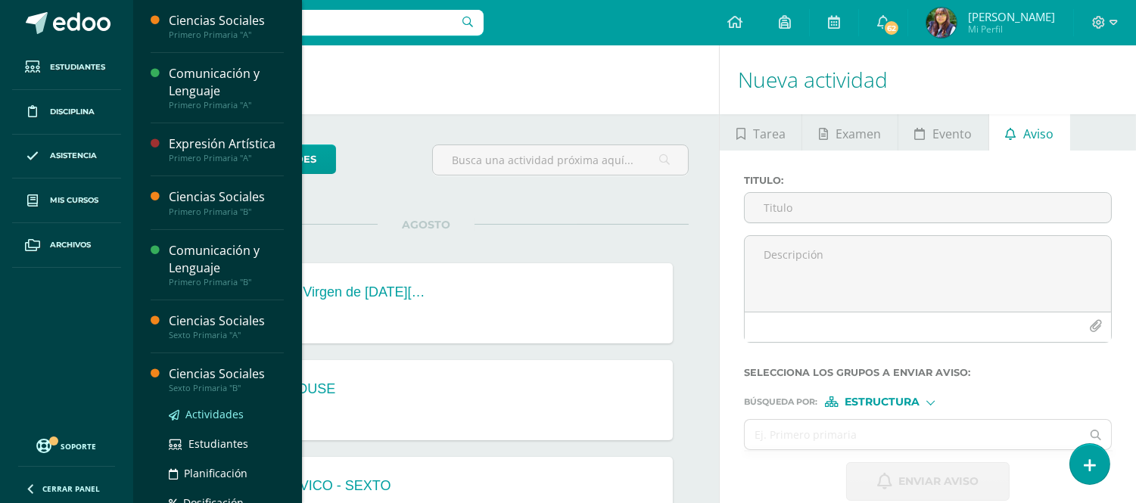
click at [201, 417] on span "Actividades" at bounding box center [214, 414] width 58 height 14
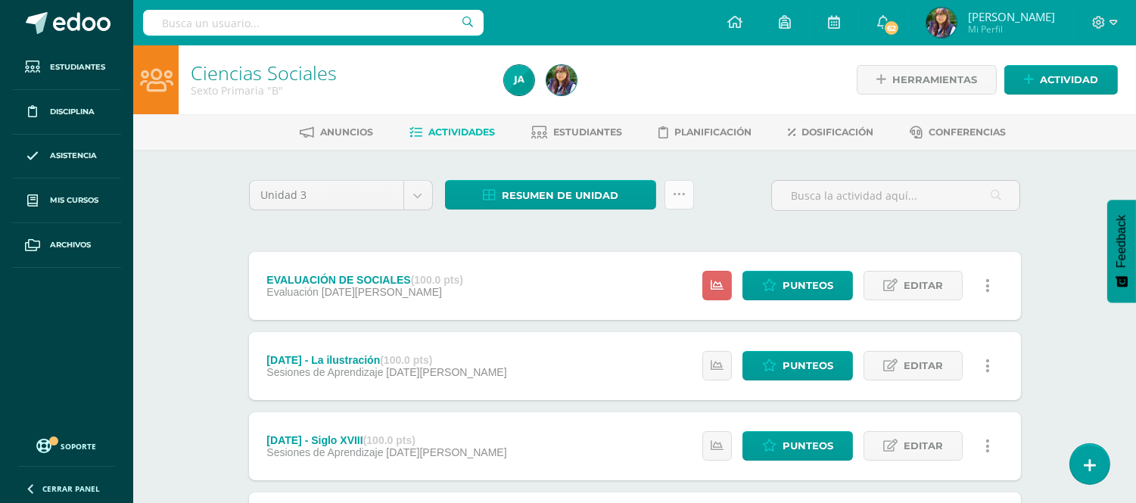
click at [674, 202] on link at bounding box center [680, 195] width 30 height 30
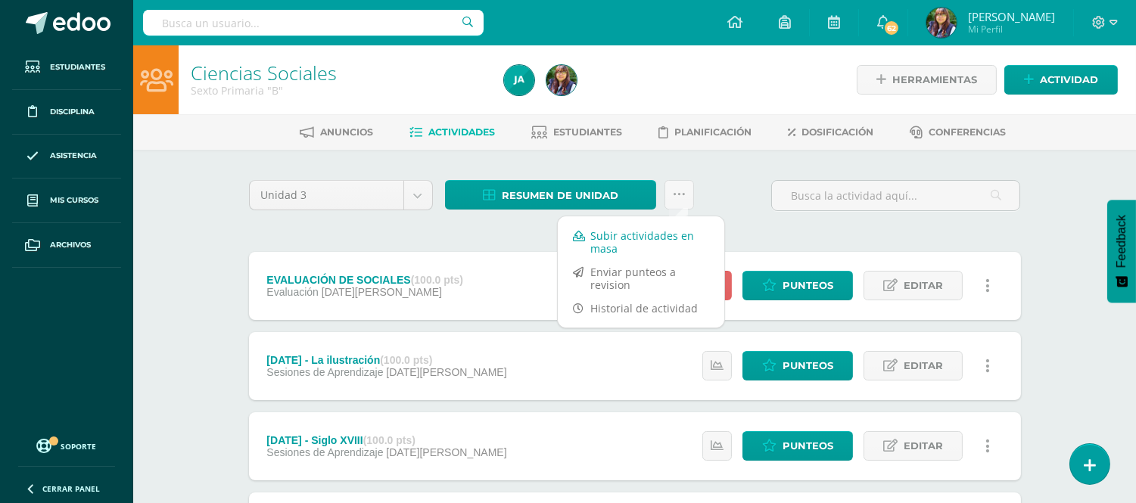
click at [624, 239] on link "Subir actividades en masa" at bounding box center [641, 242] width 167 height 36
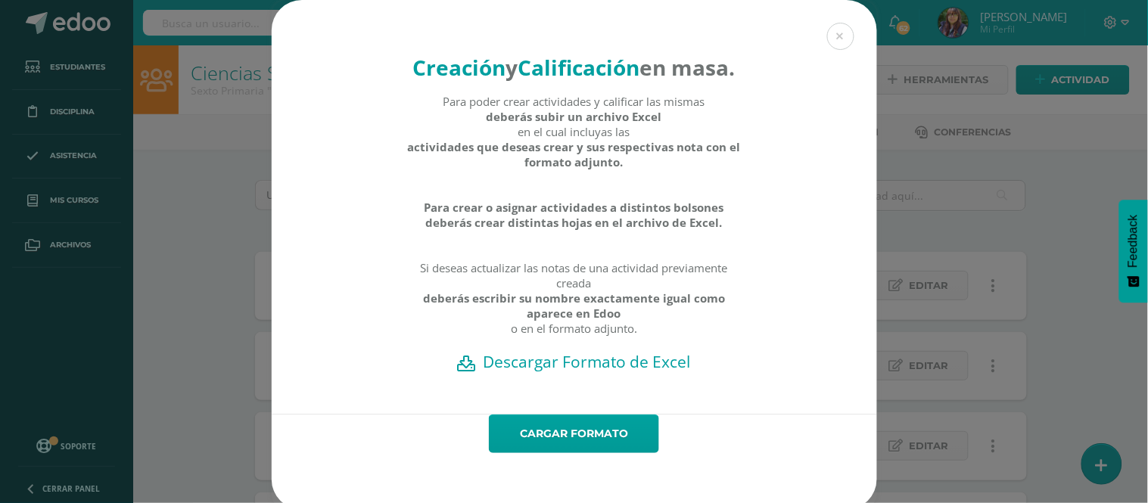
click at [565, 372] on h2 "Descargar Formato de Excel" at bounding box center [574, 361] width 553 height 21
click at [560, 453] on link "Cargar formato" at bounding box center [574, 434] width 170 height 39
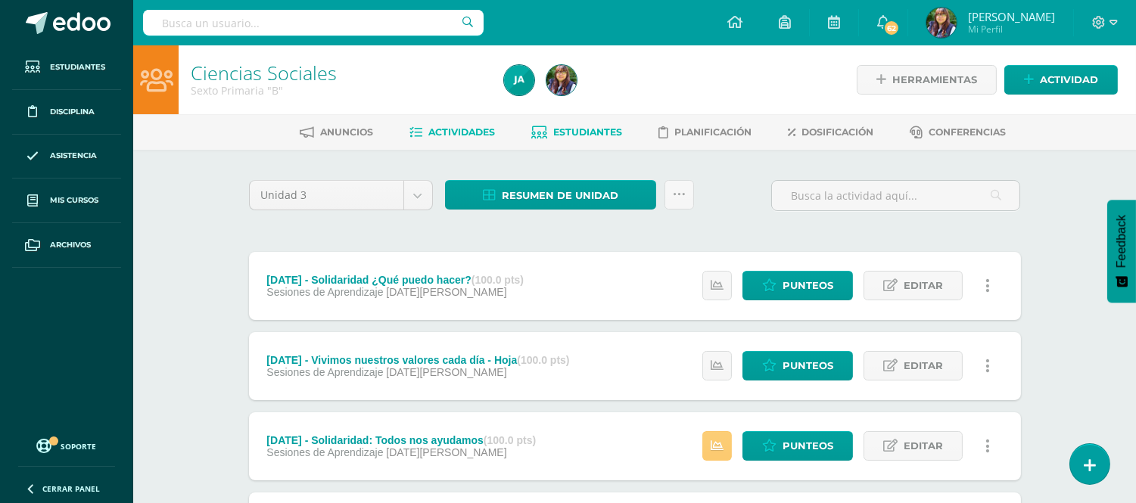
click at [549, 134] on link "Estudiantes" at bounding box center [576, 132] width 91 height 24
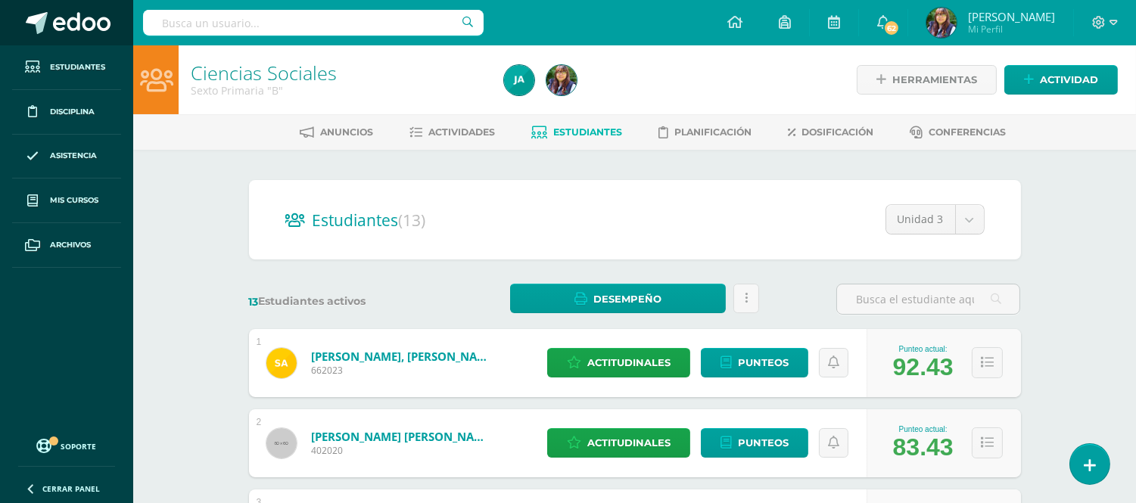
click at [70, 25] on span at bounding box center [82, 23] width 58 height 23
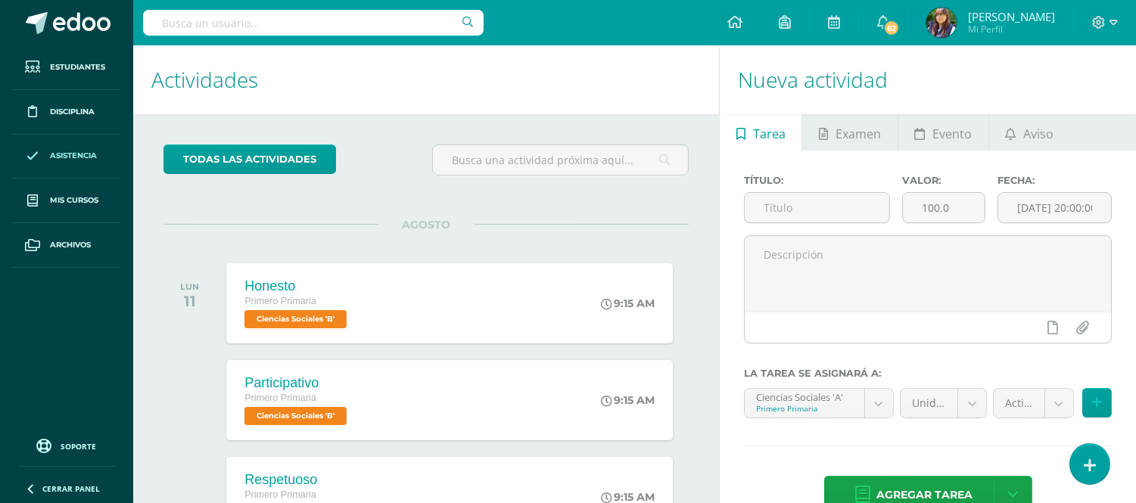
click at [74, 174] on link "Asistencia" at bounding box center [66, 157] width 109 height 45
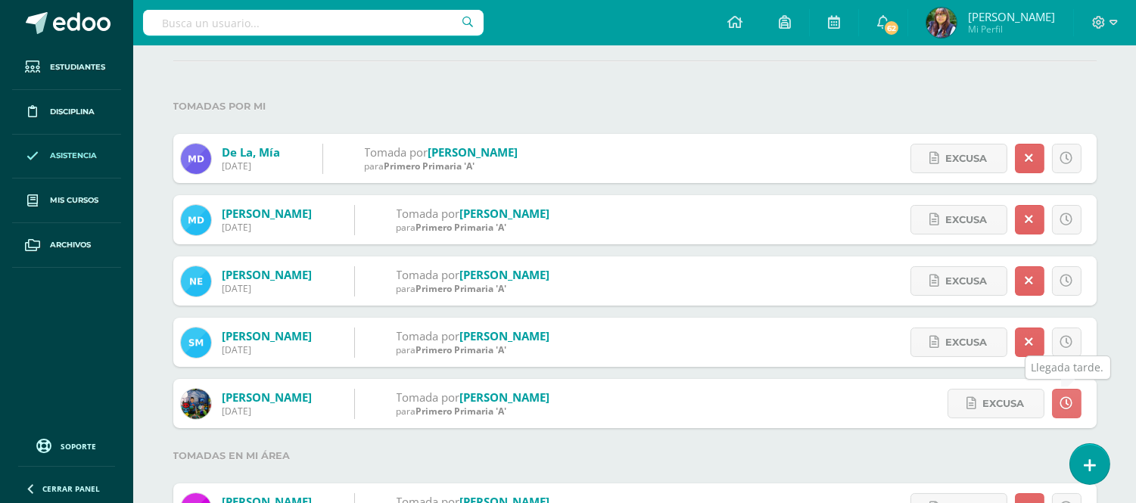
scroll to position [268, 0]
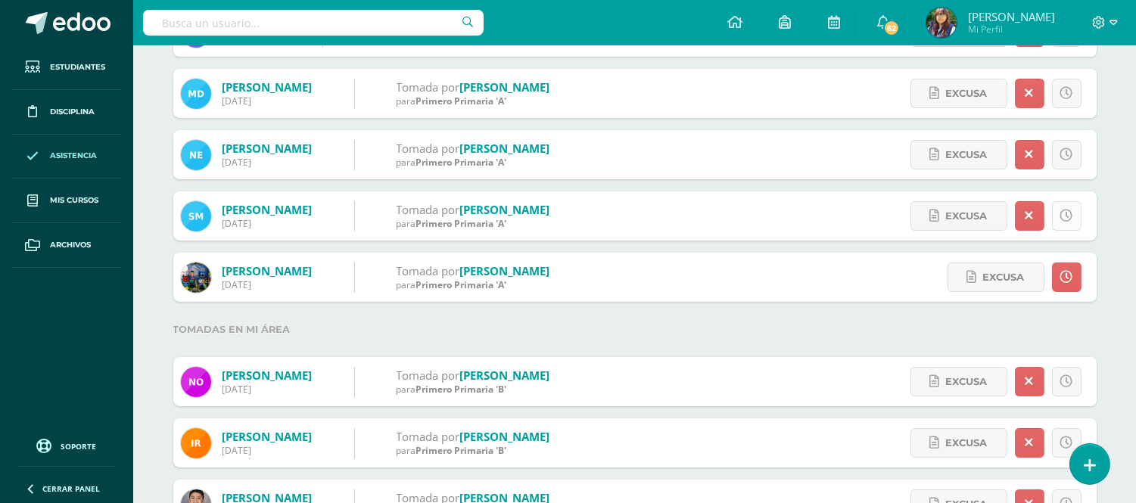
click at [1066, 212] on icon at bounding box center [1066, 216] width 13 height 13
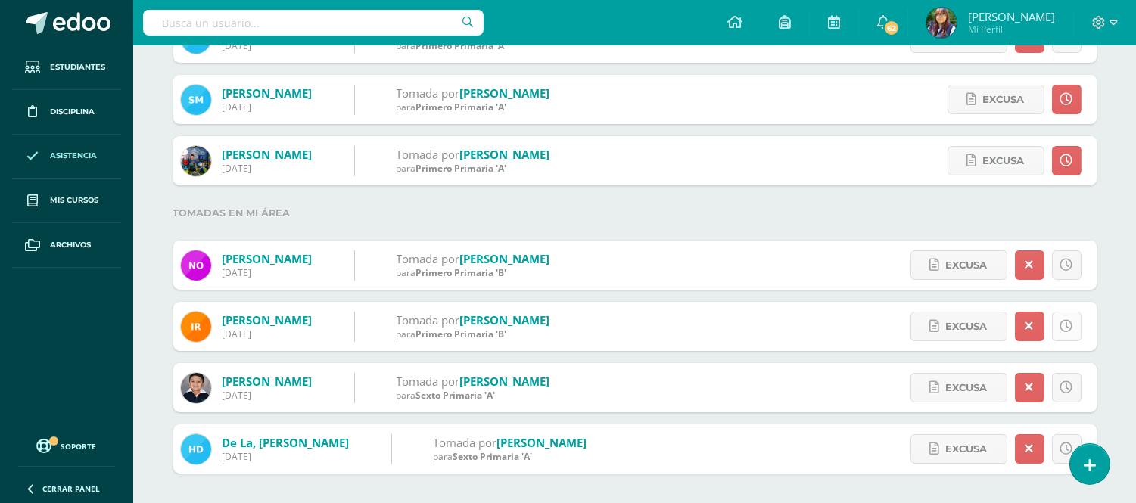
click at [1072, 328] on link at bounding box center [1067, 327] width 30 height 30
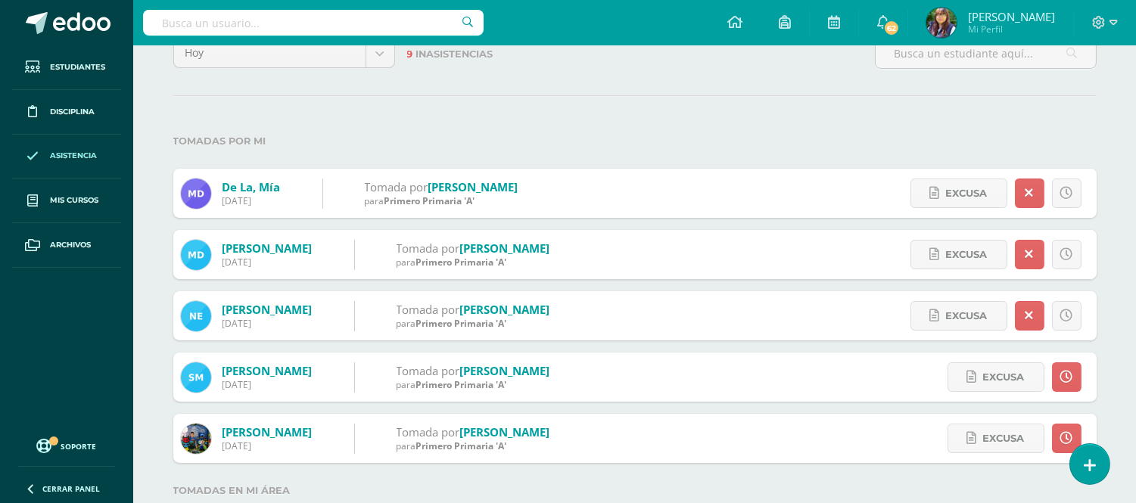
scroll to position [0, 0]
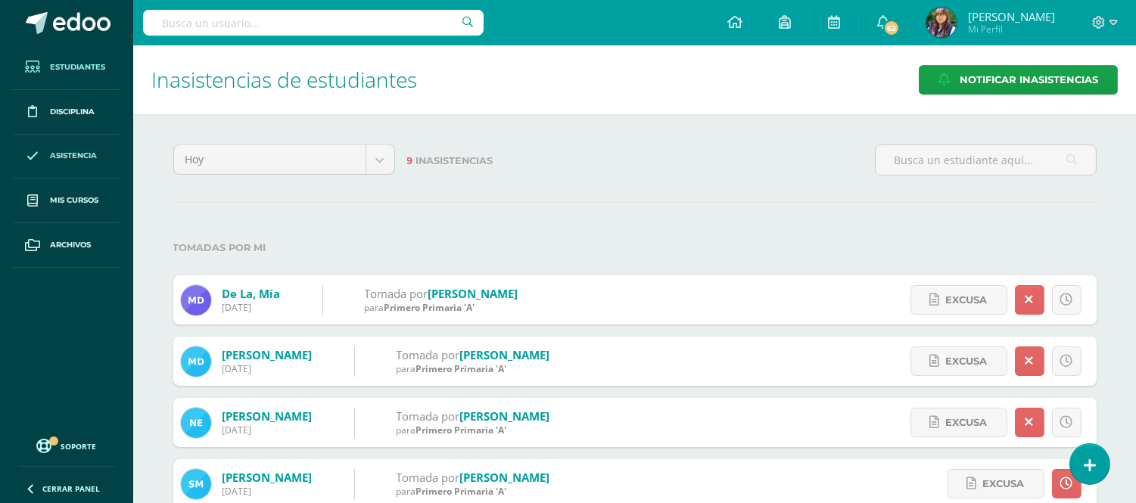
click at [85, 73] on link "Estudiantes" at bounding box center [66, 67] width 109 height 45
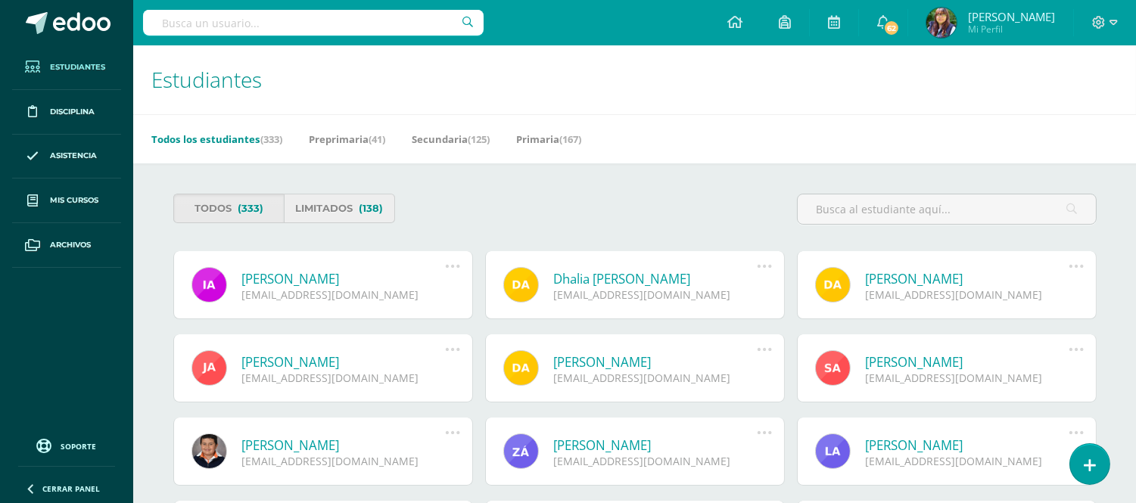
click at [341, 210] on link "Limitados (138)" at bounding box center [339, 209] width 111 height 30
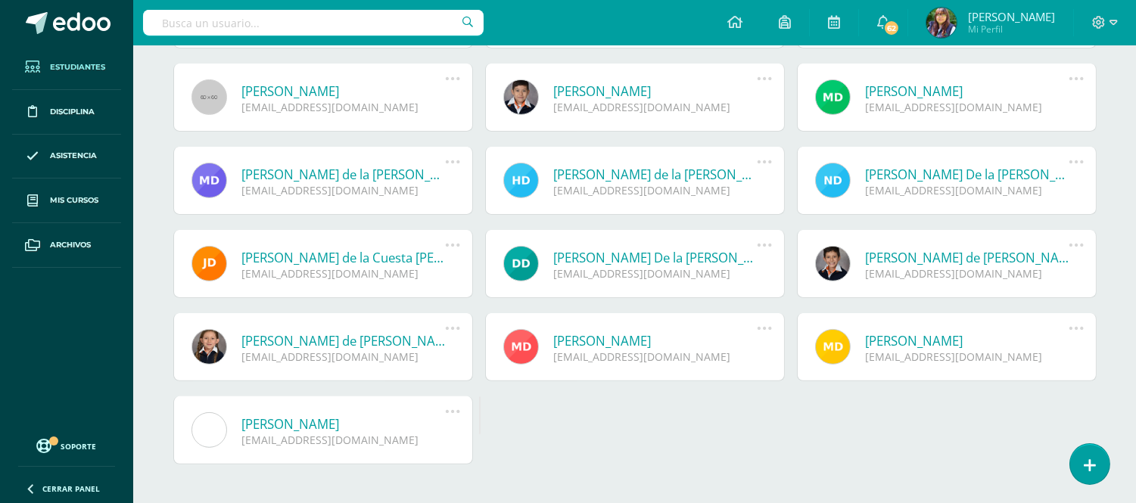
scroll to position [939, 0]
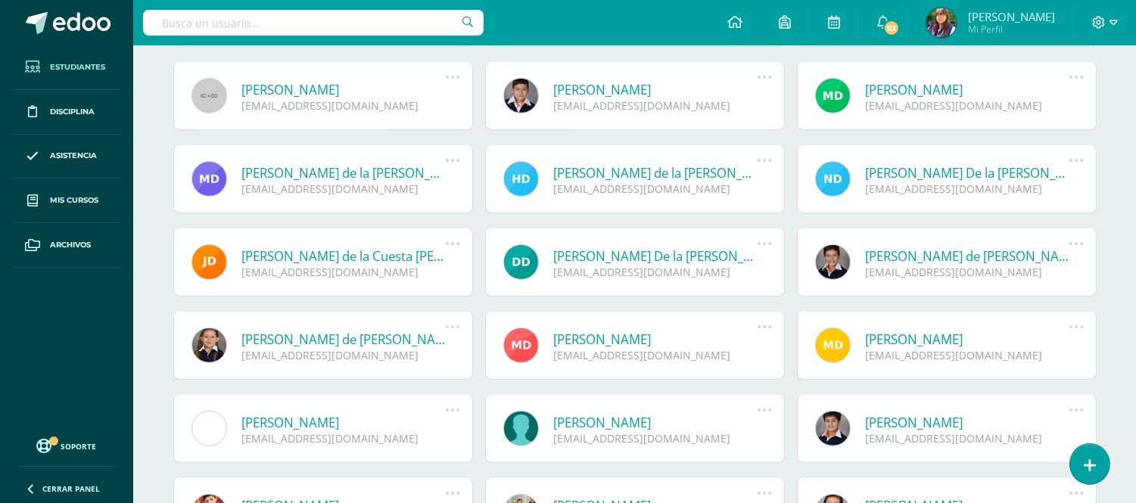
click at [1077, 245] on icon at bounding box center [1076, 243] width 17 height 17
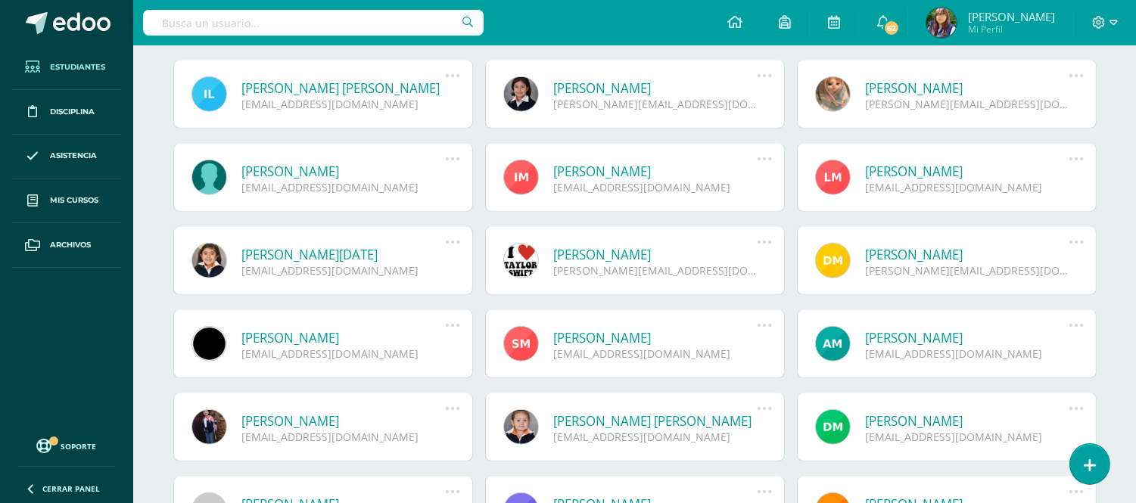
scroll to position [2433, 0]
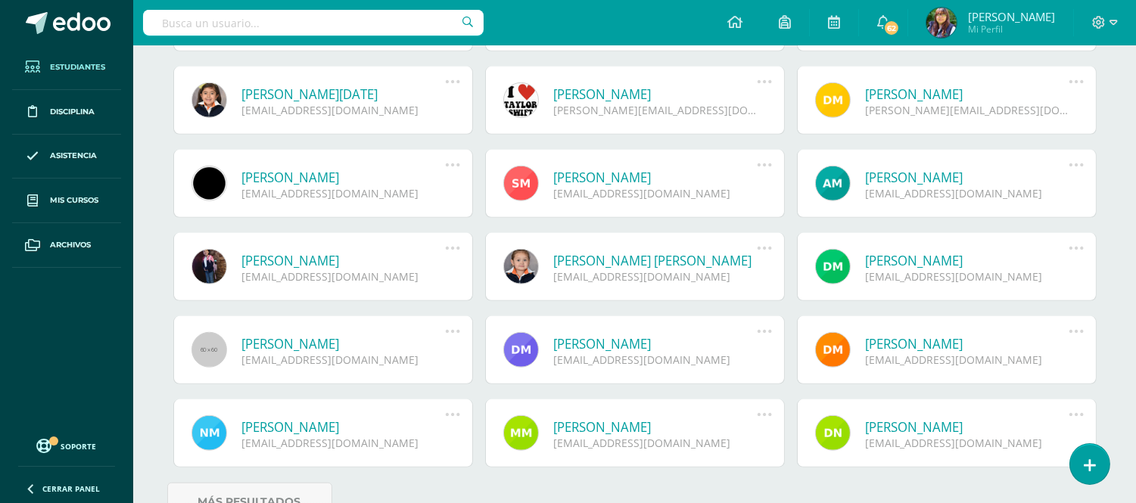
click at [760, 251] on icon at bounding box center [764, 248] width 17 height 17
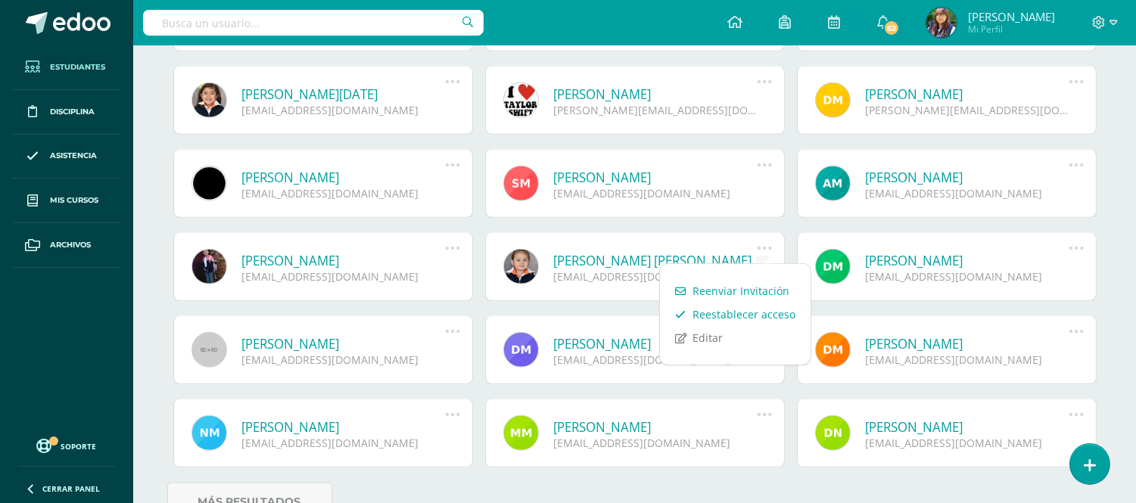
click at [761, 314] on link "Reestablecer acceso" at bounding box center [735, 314] width 151 height 23
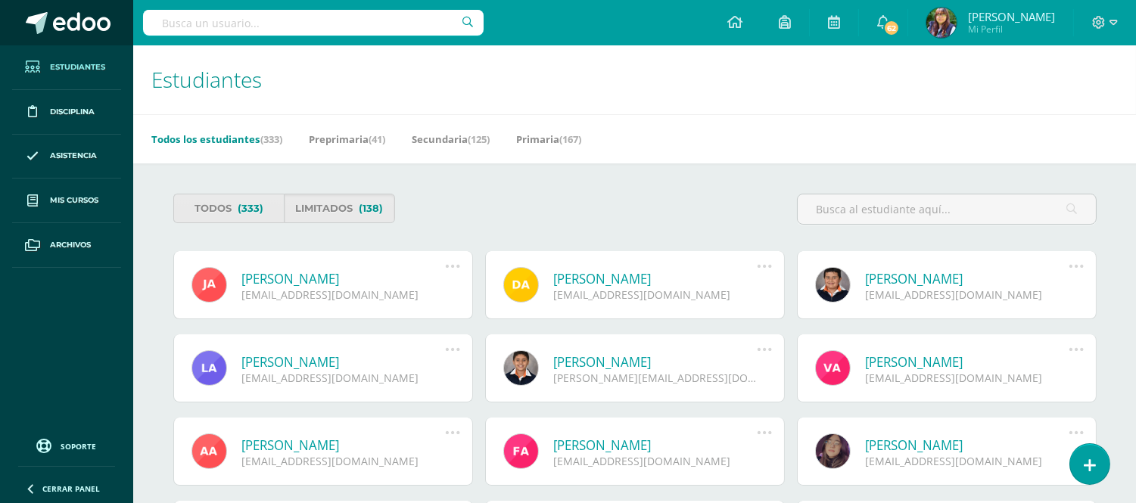
click at [107, 23] on span at bounding box center [82, 23] width 58 height 23
